Goal: Transaction & Acquisition: Purchase product/service

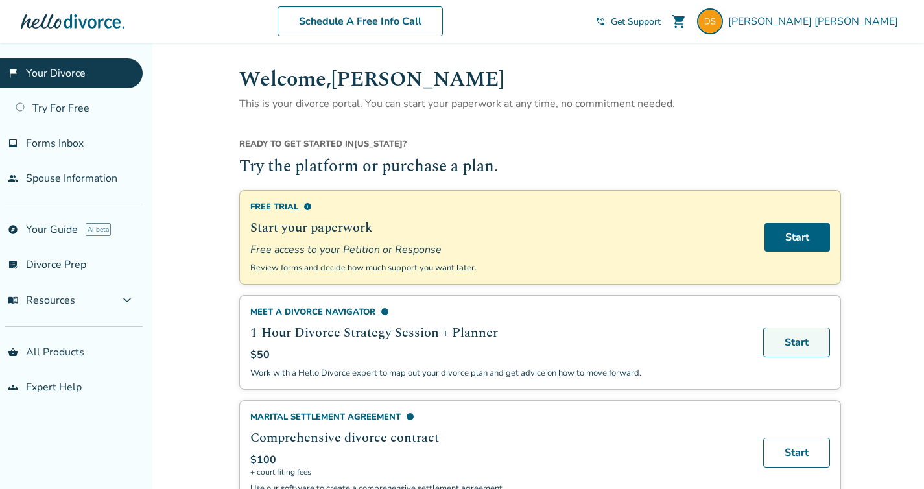
click at [784, 343] on link "Start" at bounding box center [797, 343] width 67 height 30
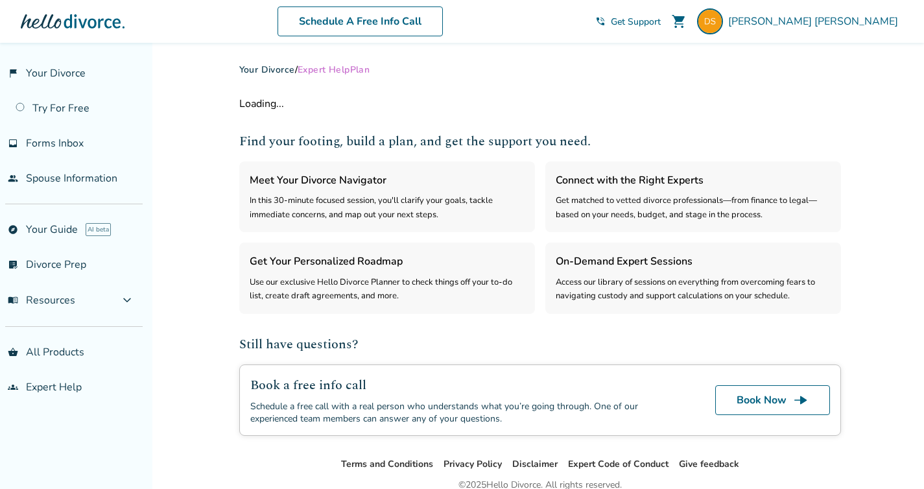
select select "***"
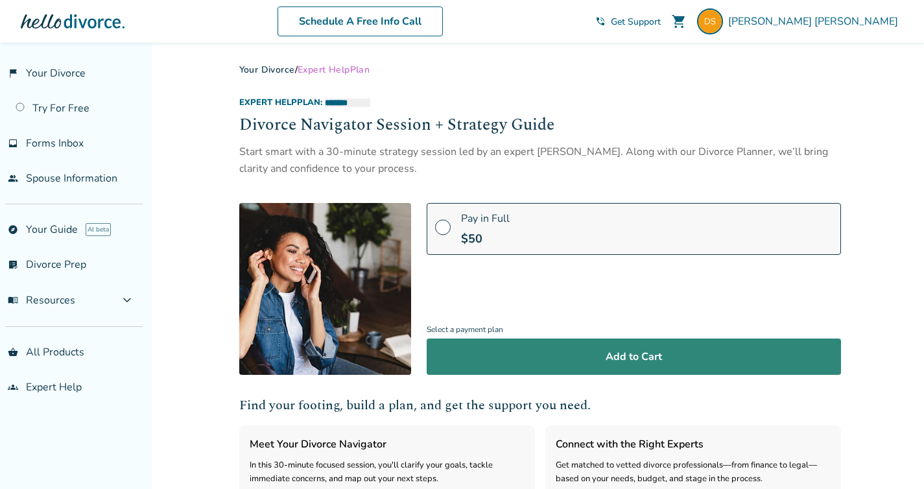
click at [674, 350] on button "Add to Cart" at bounding box center [634, 357] width 415 height 36
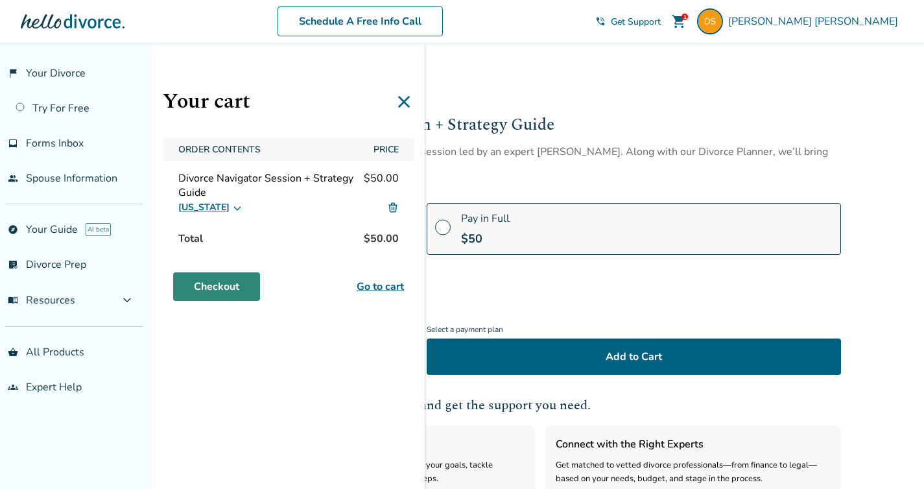
click at [210, 294] on link "Checkout" at bounding box center [216, 286] width 87 height 29
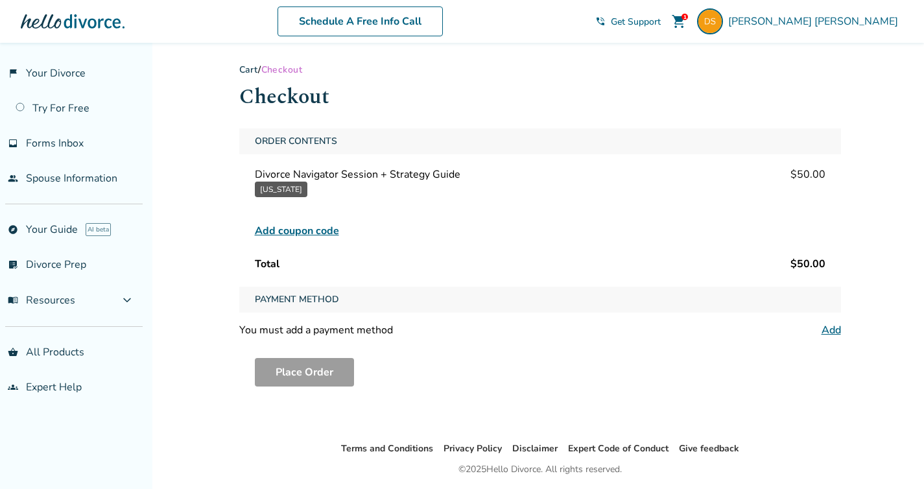
click at [834, 332] on link "Add" at bounding box center [831, 330] width 19 height 14
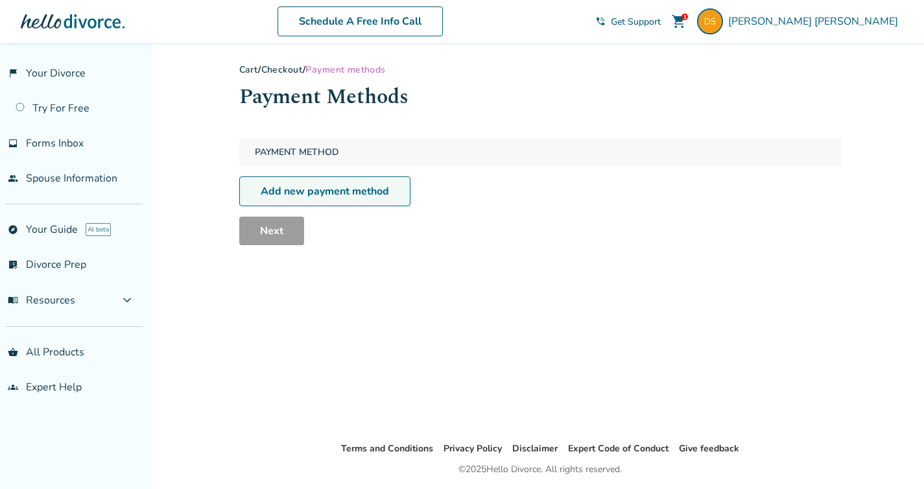
click at [378, 182] on link "Add new payment method" at bounding box center [324, 191] width 171 height 30
select select "**"
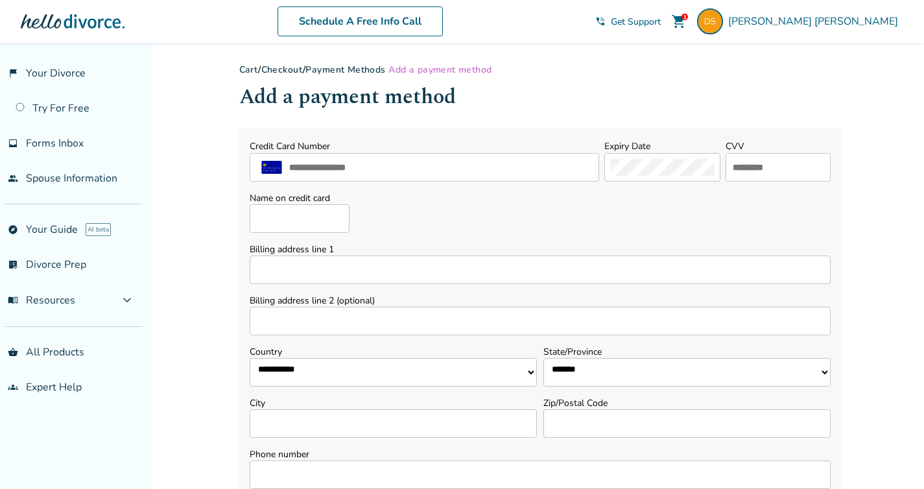
click at [339, 68] on link "Payment Methods" at bounding box center [346, 70] width 80 height 12
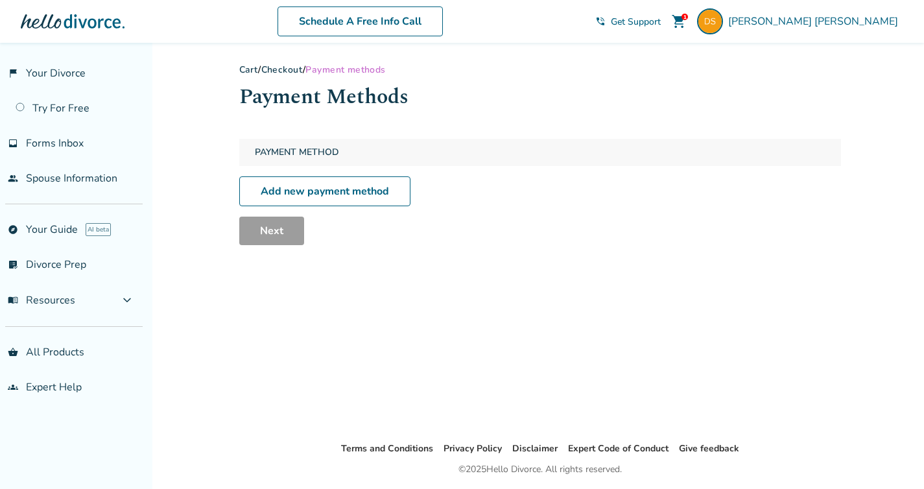
click at [302, 68] on link "Checkout" at bounding box center [282, 70] width 42 height 12
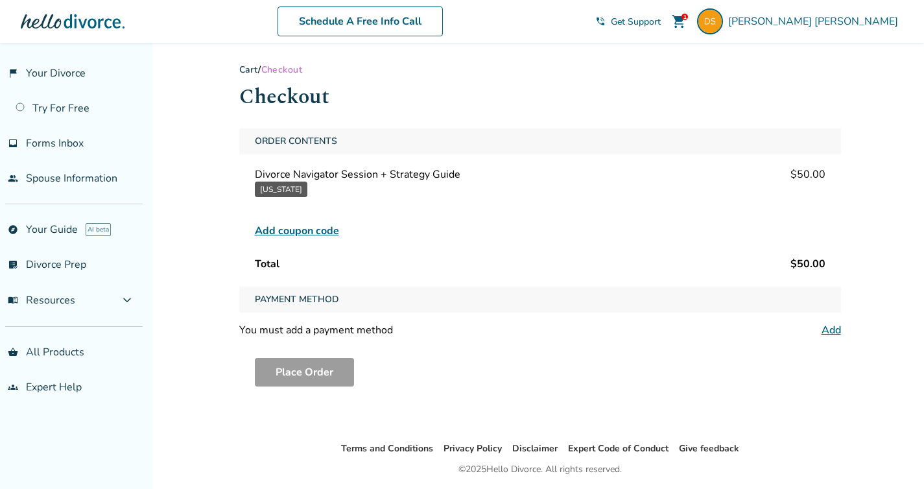
click at [245, 62] on div "Cart / Checkout Checkout Order Contents Divorce Navigator Session + Strategy Gu…" at bounding box center [540, 242] width 623 height 398
click at [247, 69] on link "Cart" at bounding box center [248, 70] width 19 height 12
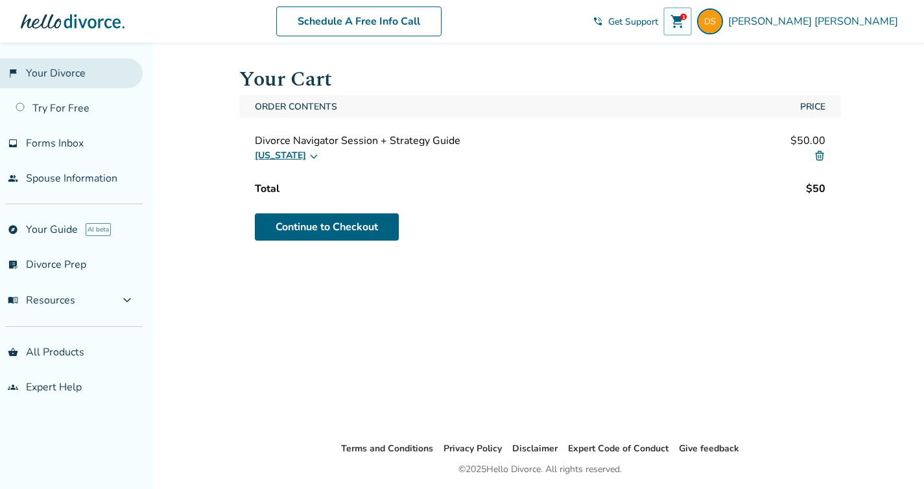
click at [66, 78] on link "flag_2 Your Divorce" at bounding box center [71, 73] width 143 height 30
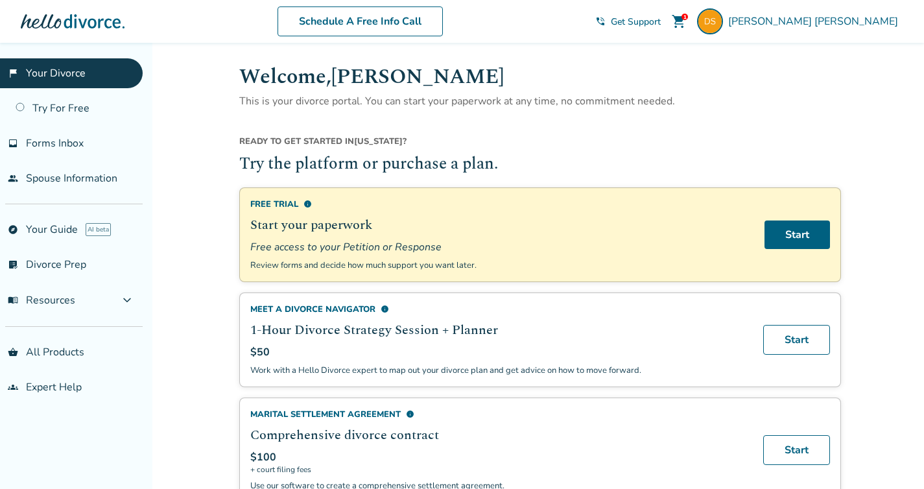
scroll to position [10, 0]
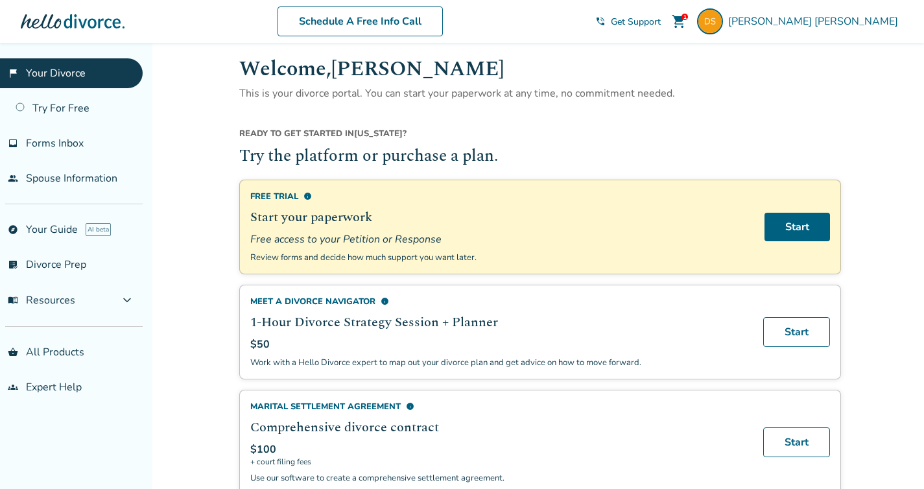
click at [387, 299] on span "info" at bounding box center [385, 301] width 8 height 8
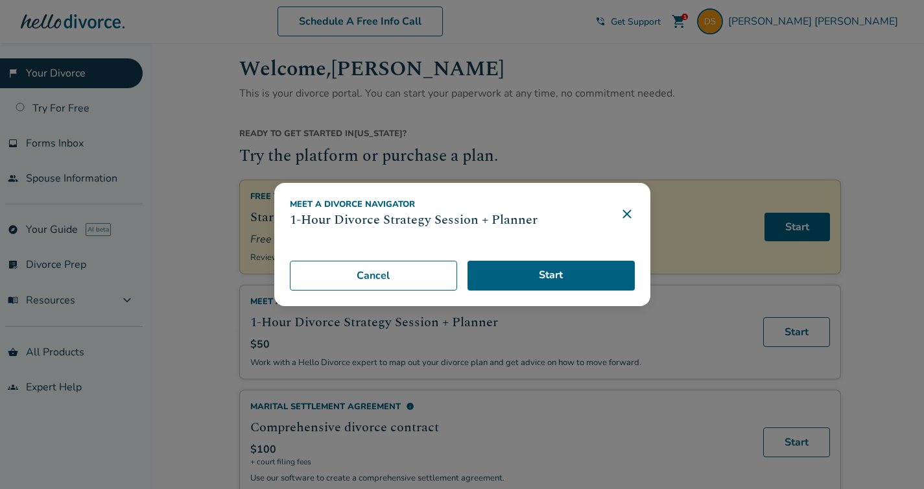
click at [621, 214] on icon at bounding box center [628, 214] width 16 height 16
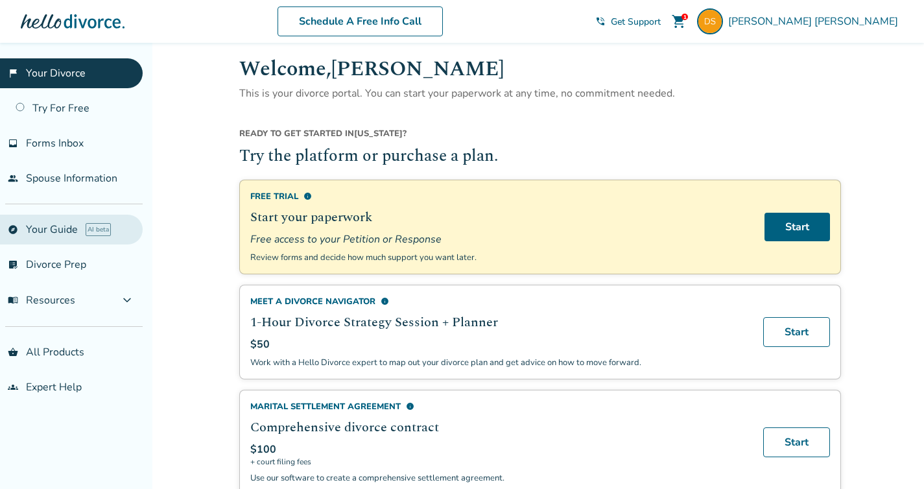
click at [60, 228] on link "explore Your Guide AI beta" at bounding box center [71, 230] width 143 height 30
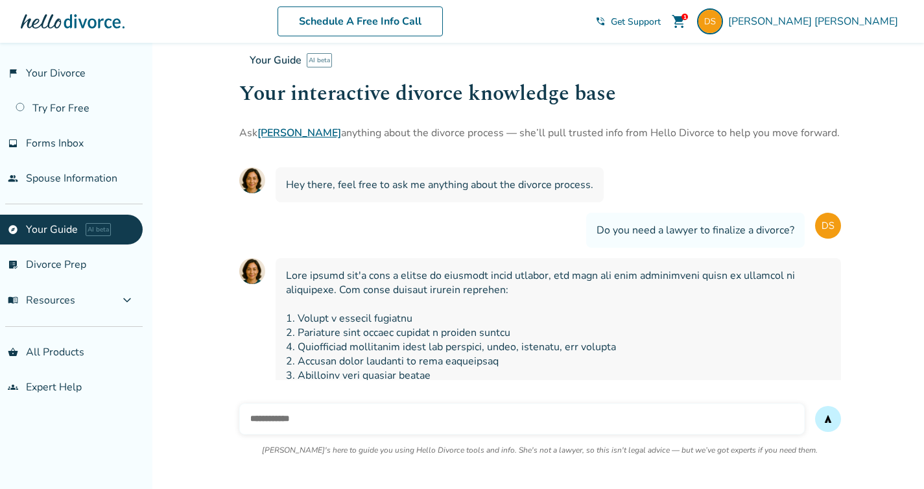
click at [282, 136] on link "[PERSON_NAME]" at bounding box center [300, 133] width 84 height 14
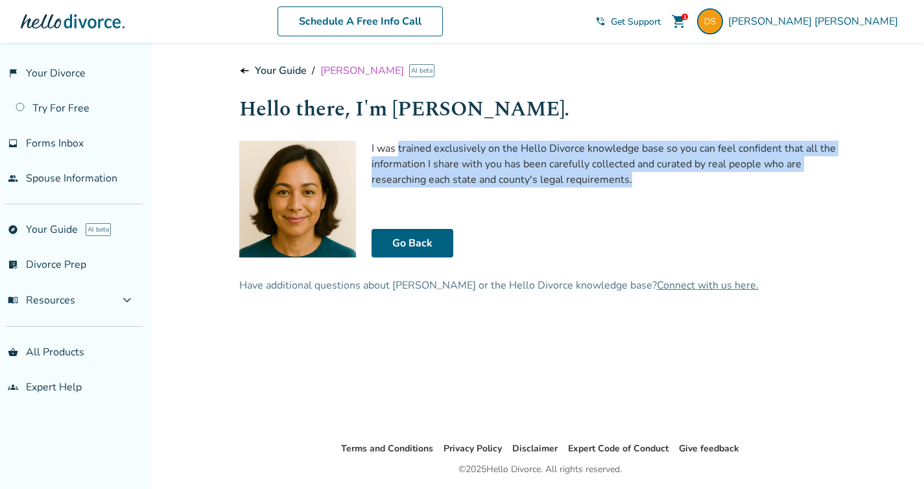
drag, startPoint x: 398, startPoint y: 147, endPoint x: 645, endPoint y: 176, distance: 249.5
click at [645, 176] on p "I was trained exclusively on the Hello Divorce knowledge base so you can feel c…" at bounding box center [607, 164] width 470 height 47
copy p "trained exclusively on the Hello Divorce knowledge base so you can feel confide…"
click at [244, 72] on span "line_end_arrow_notch" at bounding box center [244, 71] width 10 height 10
click at [272, 72] on link "Your Guide" at bounding box center [281, 71] width 52 height 14
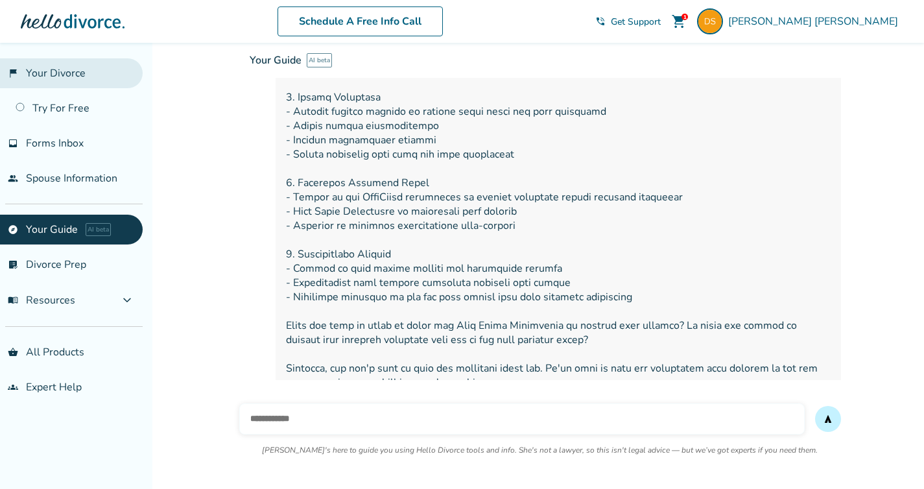
scroll to position [4403, 0]
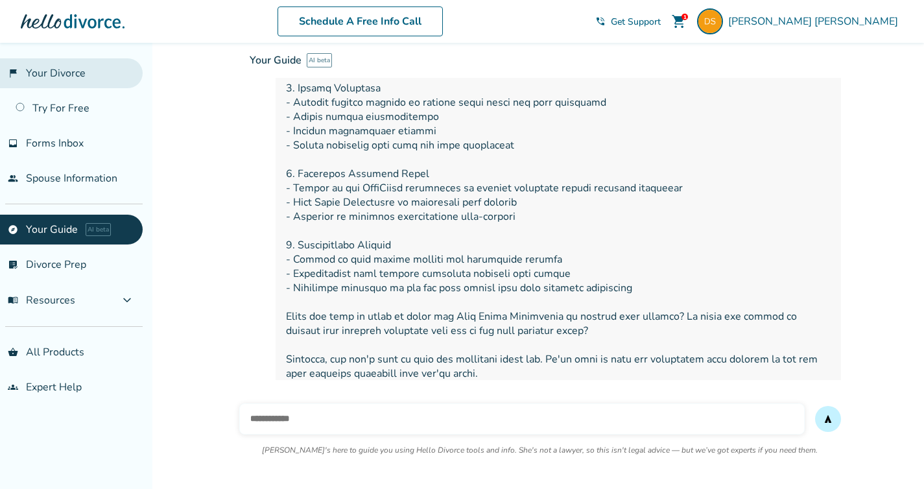
click at [65, 77] on link "flag_2 Your Divorce" at bounding box center [71, 73] width 143 height 30
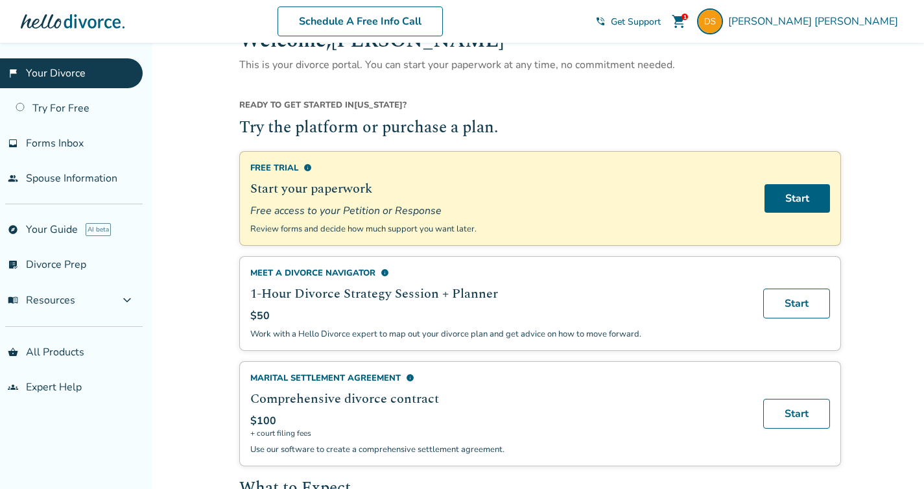
scroll to position [42, 0]
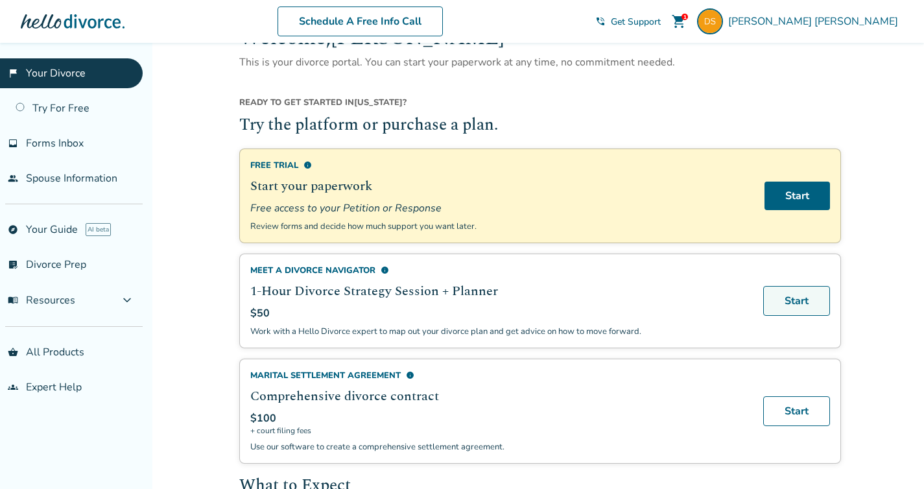
click at [779, 296] on link "Start" at bounding box center [797, 301] width 67 height 30
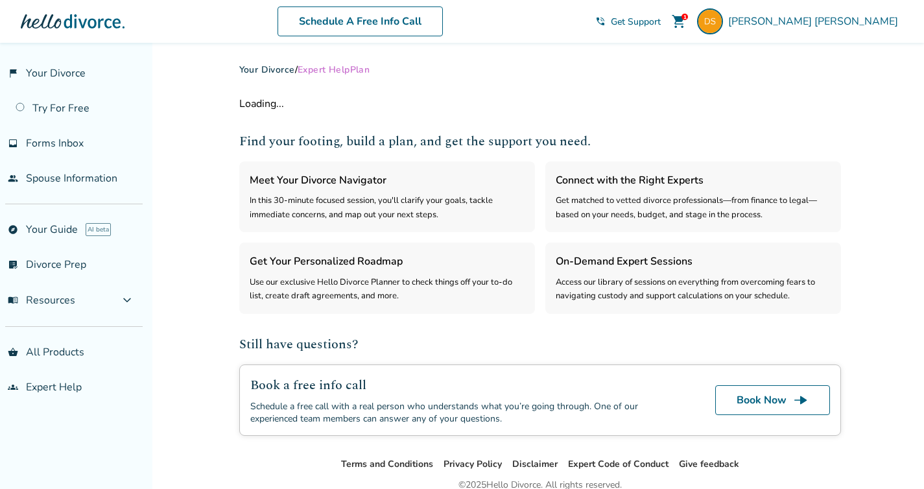
select select "***"
